Goal: Task Accomplishment & Management: Use online tool/utility

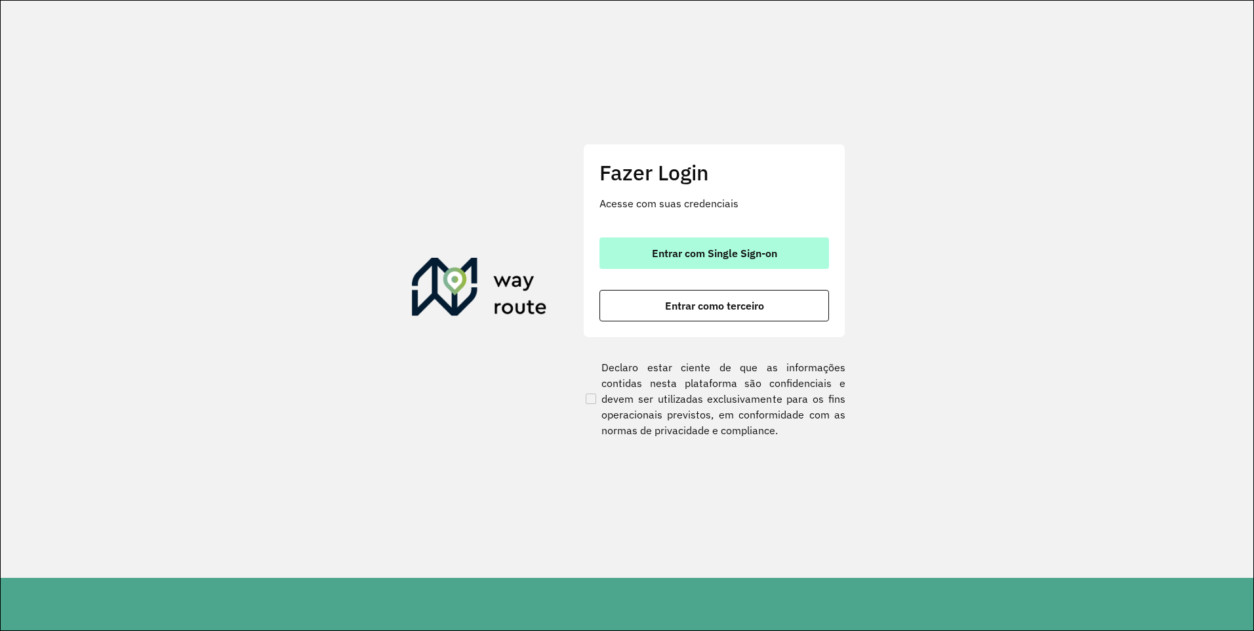
click at [748, 240] on button "Entrar com Single Sign-on" at bounding box center [715, 252] width 230 height 31
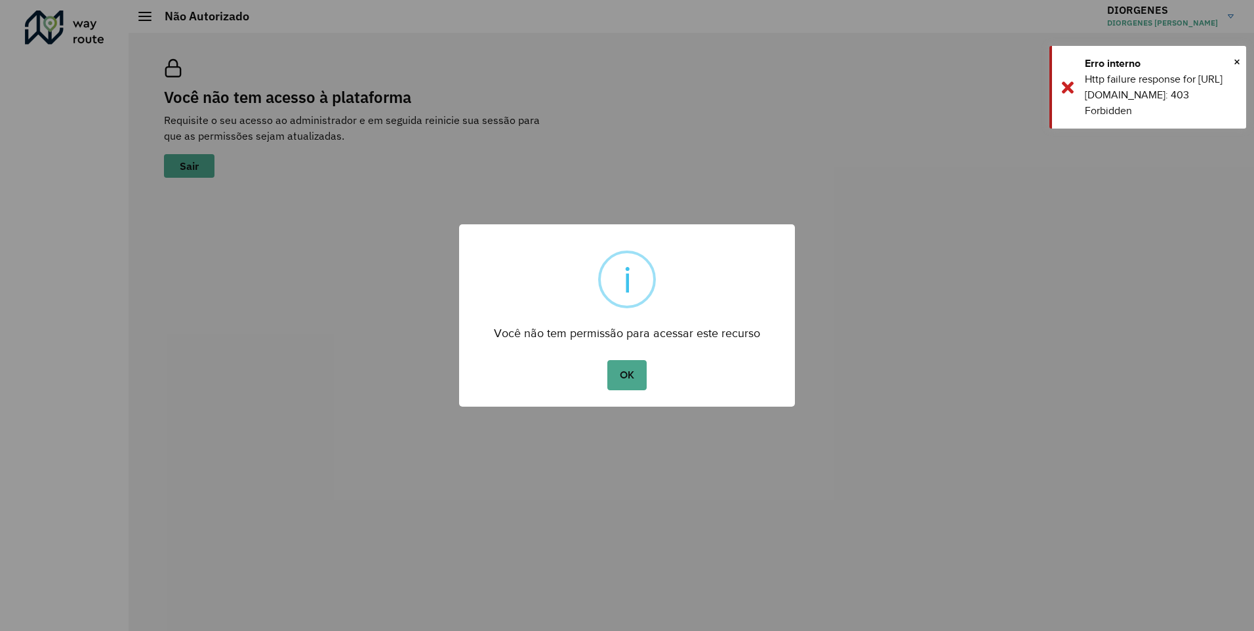
click at [619, 390] on button "OK" at bounding box center [626, 375] width 39 height 30
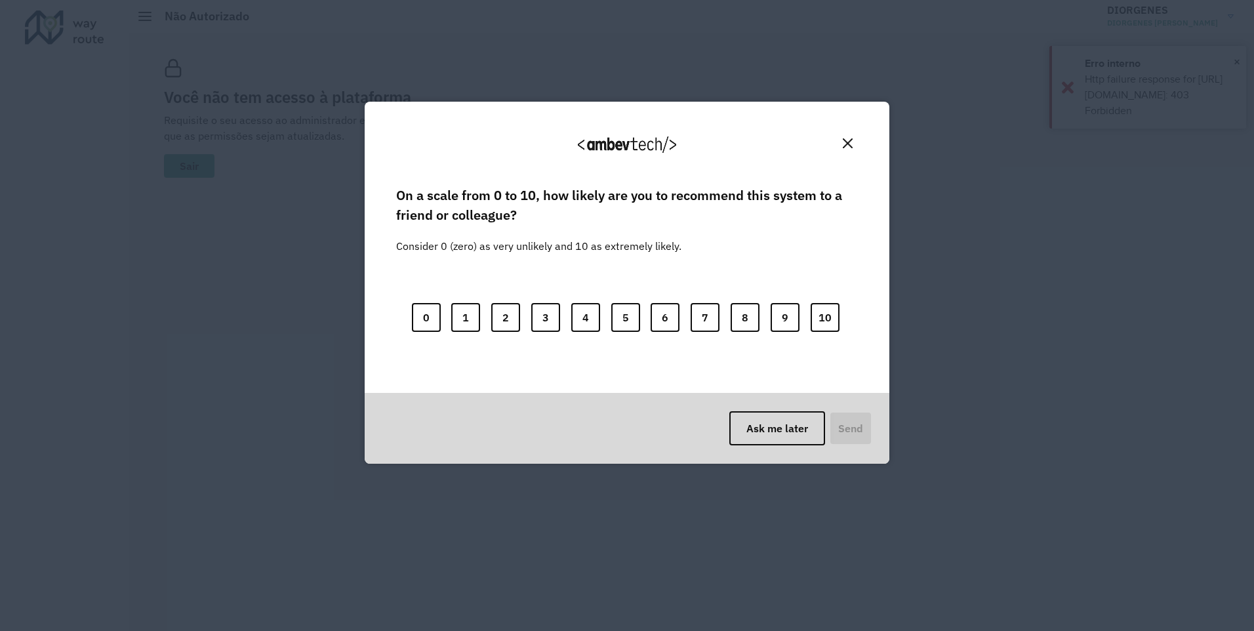
click at [844, 144] on img "Close" at bounding box center [848, 143] width 10 height 10
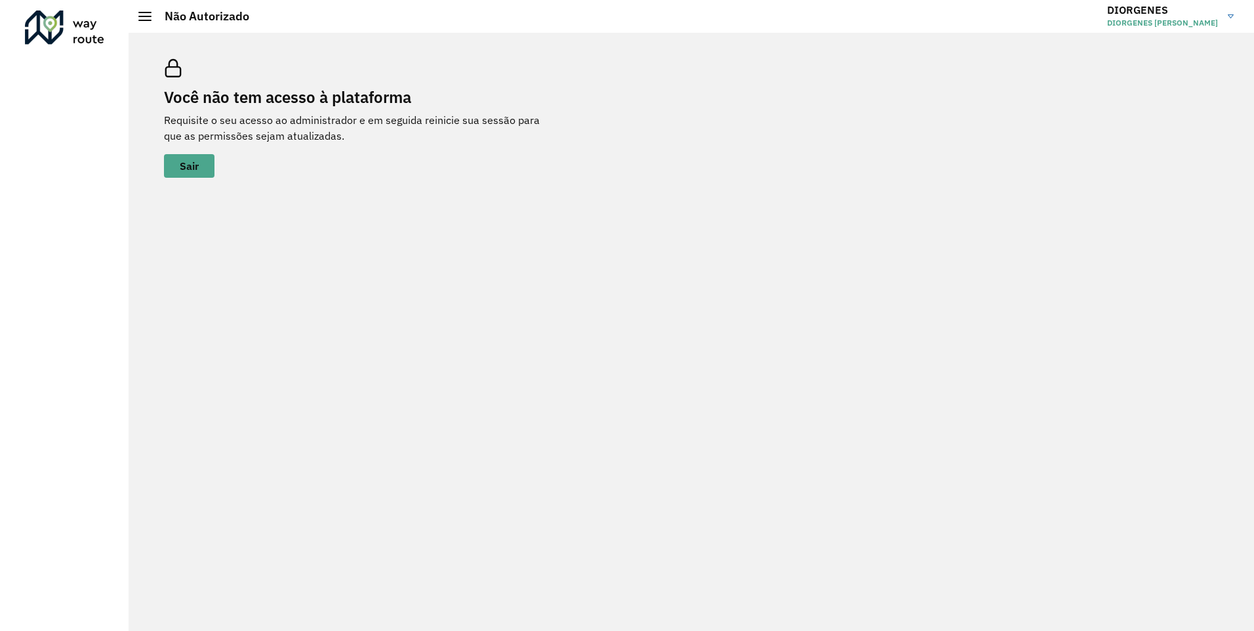
click at [1225, 12] on link "DIORGENES DIORGENES ANTONIO BEBICE" at bounding box center [1175, 16] width 136 height 34
click at [1204, 106] on span at bounding box center [1211, 104] width 25 height 12
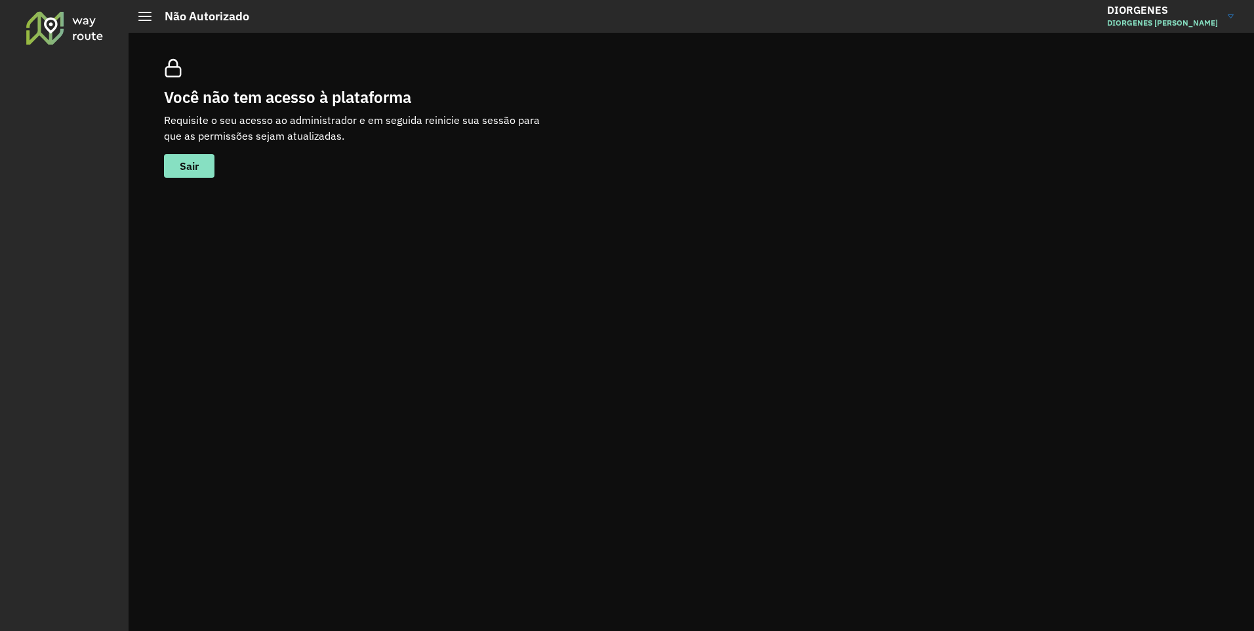
click at [397, 319] on div "Você não tem acesso à plataforma Requisite o seu acesso ao administrador e em s…" at bounding box center [692, 332] width 1126 height 598
click at [1173, 22] on span "DIORGENES [PERSON_NAME]" at bounding box center [1162, 23] width 111 height 12
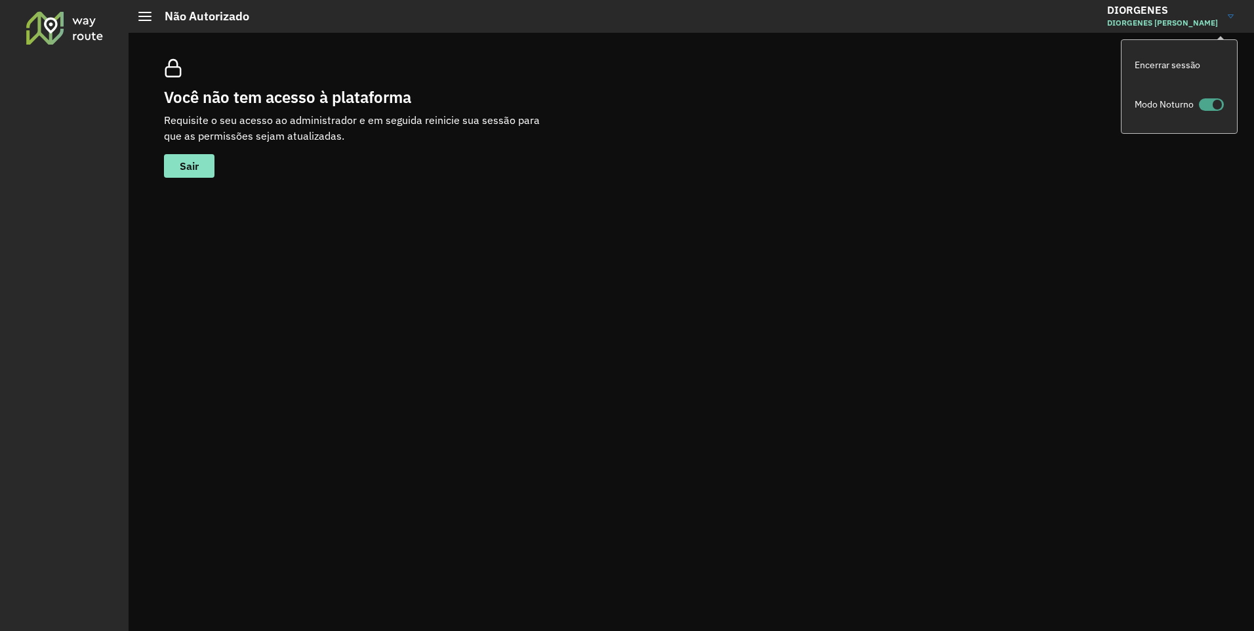
click at [1213, 105] on span at bounding box center [1211, 104] width 25 height 12
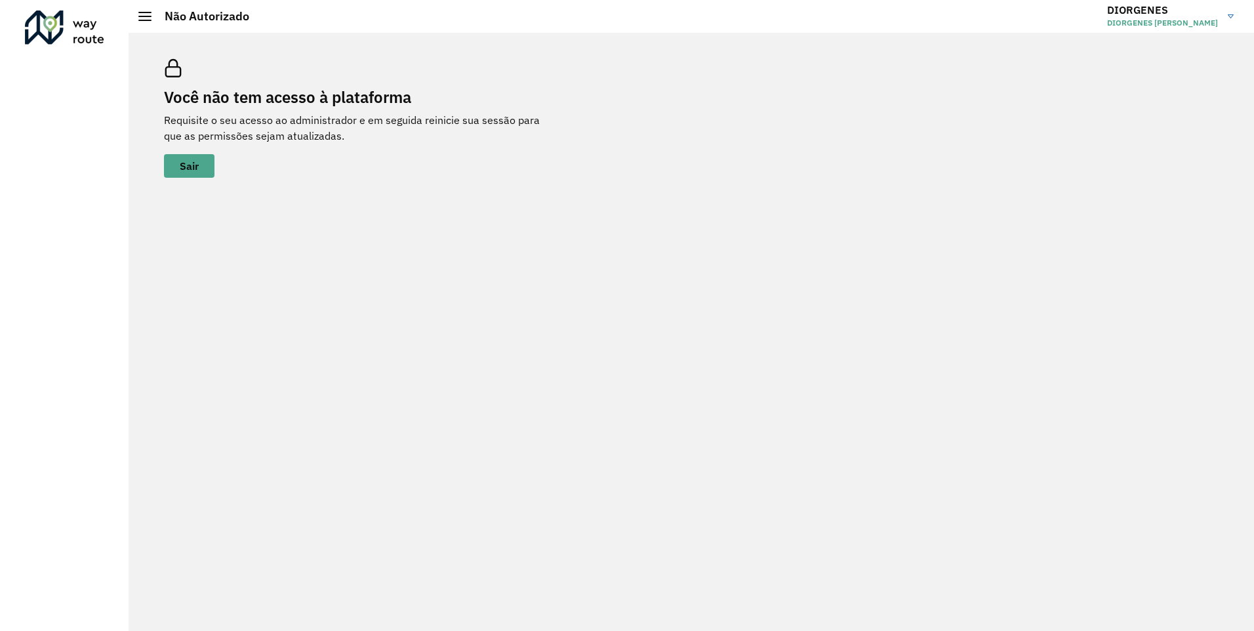
click at [548, 319] on div "Você não tem acesso à plataforma Requisite o seu acesso ao administrador e em s…" at bounding box center [692, 332] width 1126 height 598
click at [58, 37] on div at bounding box center [64, 27] width 79 height 34
